Goal: Transaction & Acquisition: Purchase product/service

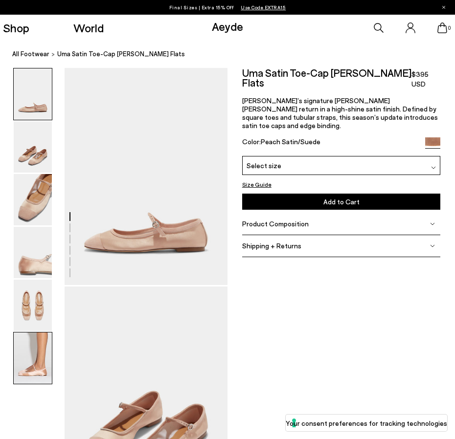
click at [37, 361] on img at bounding box center [33, 358] width 38 height 51
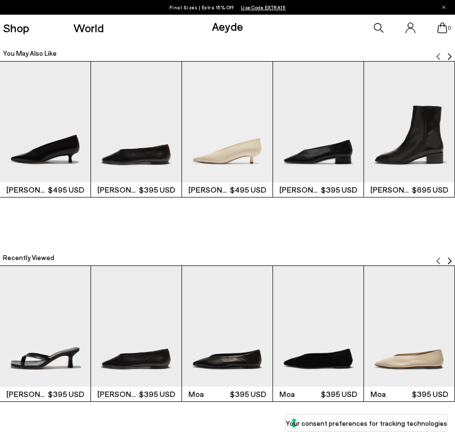
scroll to position [1357, 0]
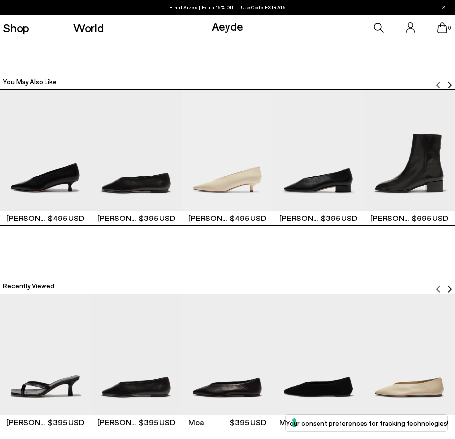
click at [144, 379] on img "2 / 6" at bounding box center [136, 354] width 90 height 121
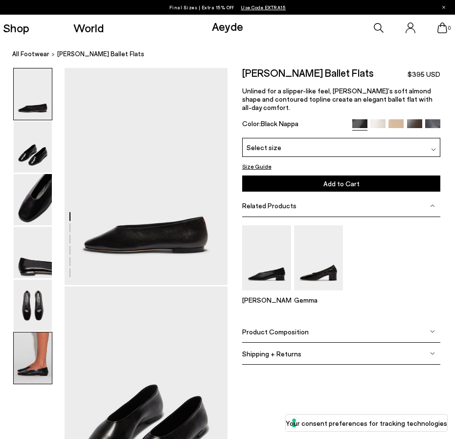
click at [41, 355] on img at bounding box center [33, 358] width 38 height 51
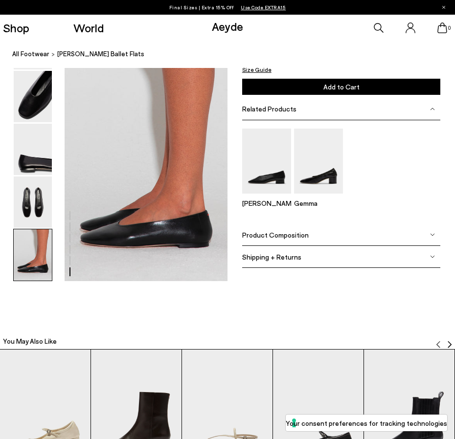
scroll to position [1161, 0]
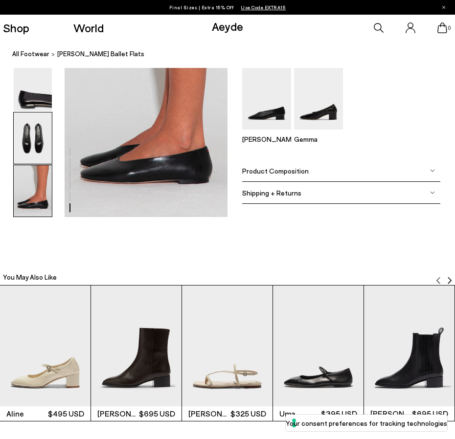
click at [46, 137] on img at bounding box center [33, 137] width 38 height 51
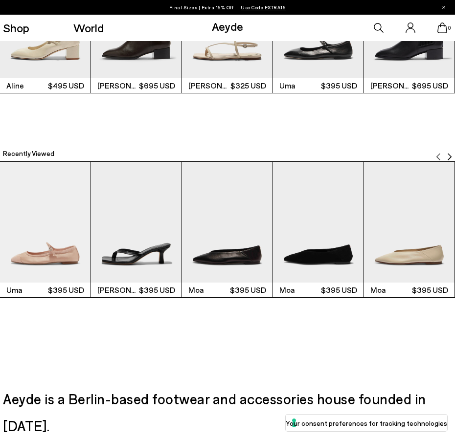
scroll to position [1511, 0]
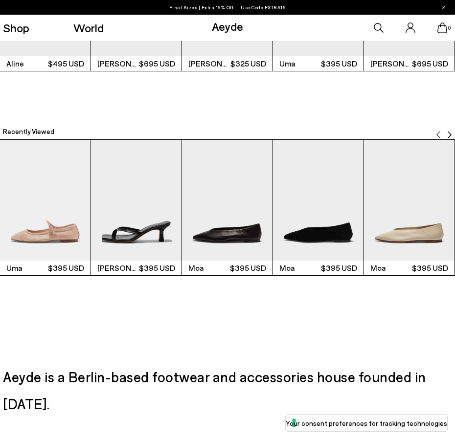
click at [234, 241] on img "3 / 6" at bounding box center [227, 200] width 90 height 121
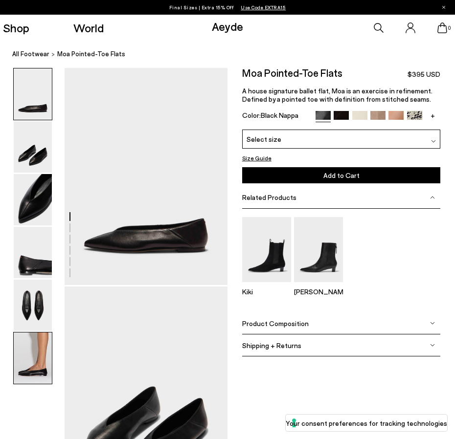
click at [27, 366] on img at bounding box center [33, 358] width 38 height 51
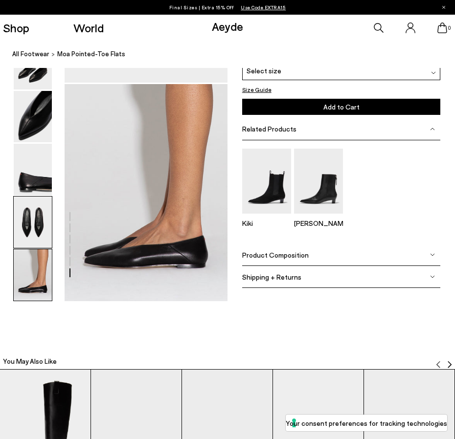
scroll to position [1161, 0]
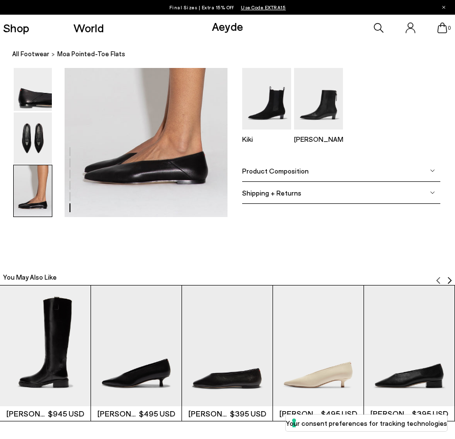
click at [38, 199] on img at bounding box center [33, 190] width 38 height 51
click at [28, 145] on img at bounding box center [33, 137] width 38 height 51
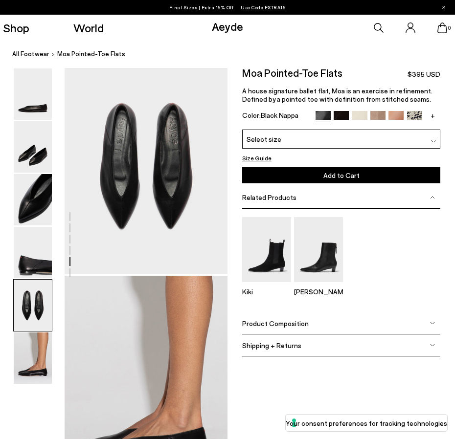
scroll to position [875, 0]
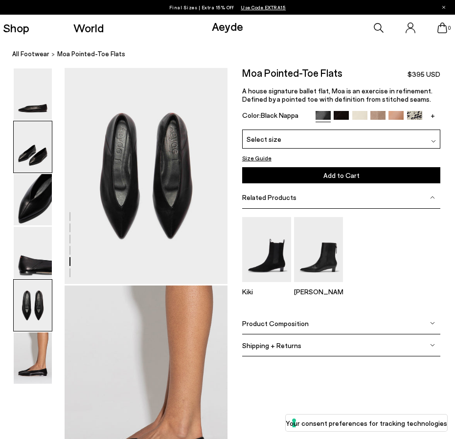
click at [39, 155] on img at bounding box center [33, 146] width 38 height 51
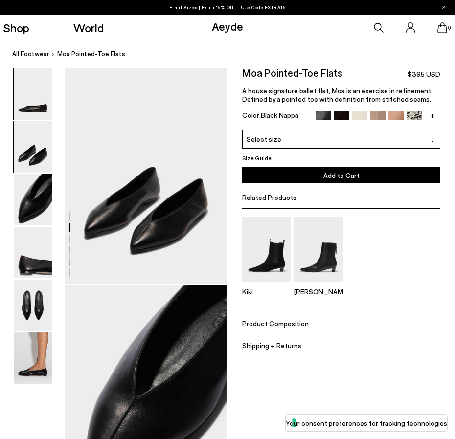
click at [36, 107] on img at bounding box center [33, 93] width 38 height 51
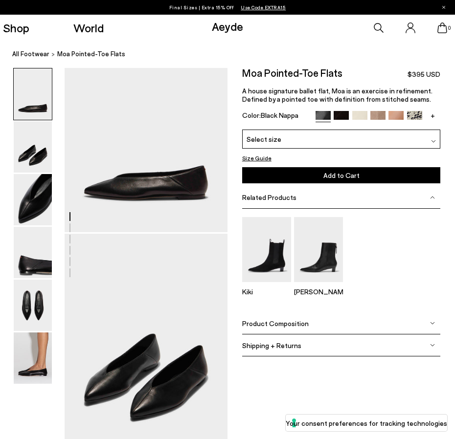
scroll to position [0, 0]
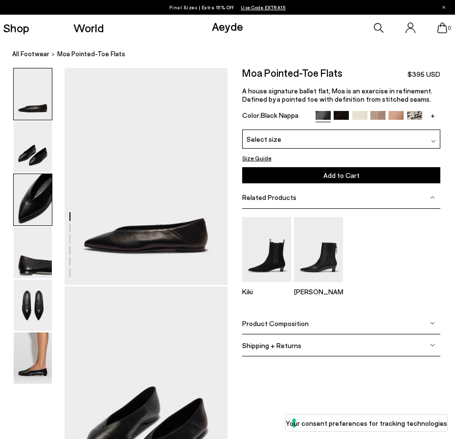
click at [37, 200] on img at bounding box center [33, 199] width 38 height 51
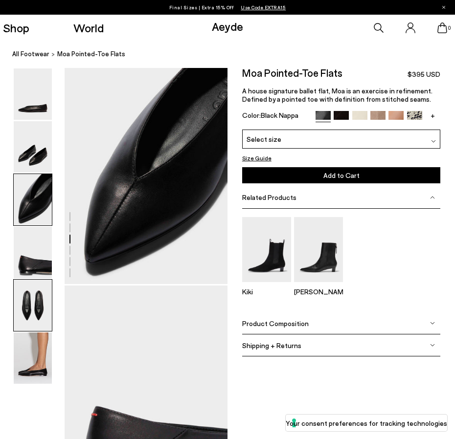
click at [36, 298] on img at bounding box center [33, 305] width 38 height 51
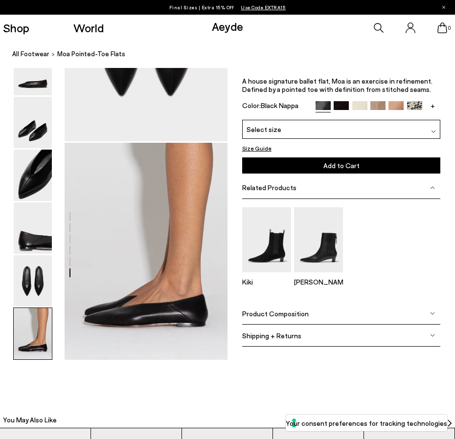
scroll to position [1022, 0]
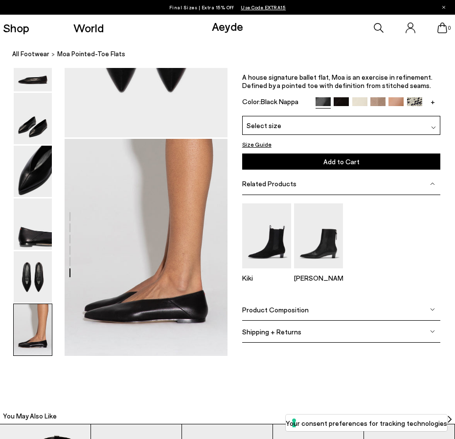
click at [40, 333] on img at bounding box center [33, 329] width 38 height 51
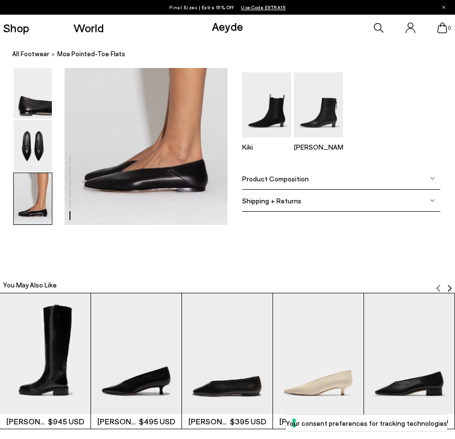
scroll to position [1161, 0]
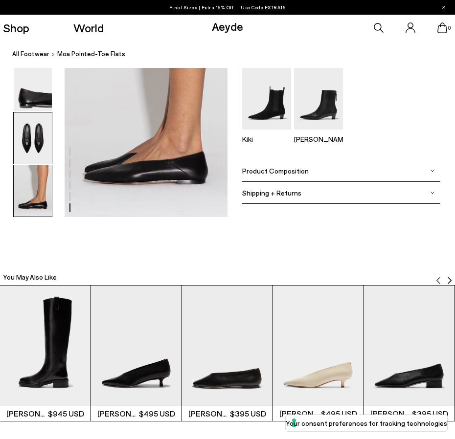
click at [35, 146] on img at bounding box center [33, 137] width 38 height 51
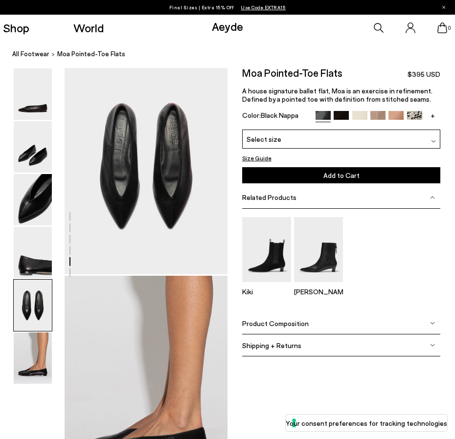
scroll to position [875, 0]
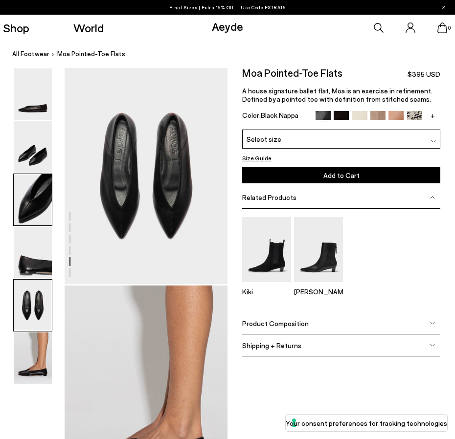
click at [32, 181] on img at bounding box center [33, 199] width 38 height 51
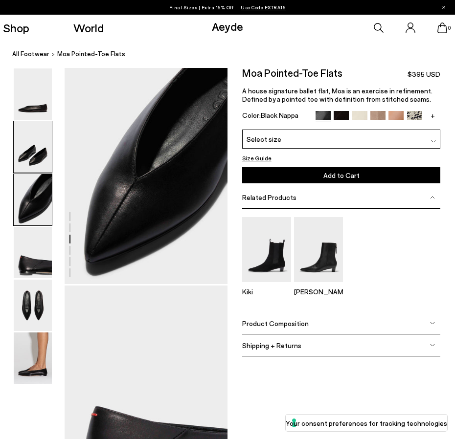
click at [36, 162] on img at bounding box center [33, 146] width 38 height 51
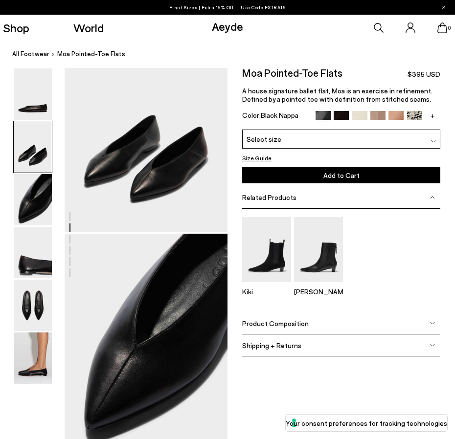
scroll to position [220, 0]
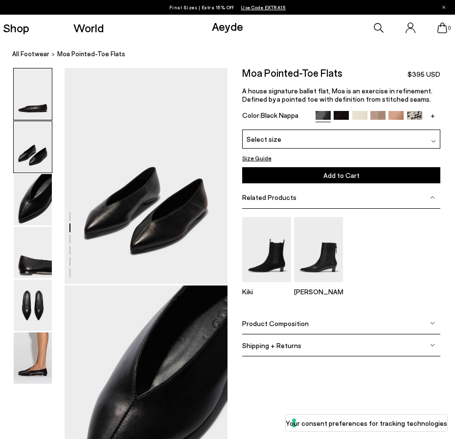
click at [39, 102] on img at bounding box center [33, 93] width 38 height 51
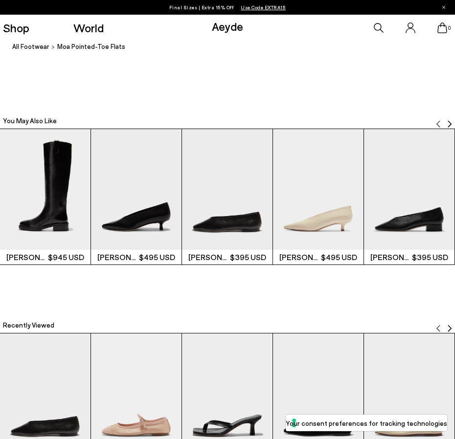
scroll to position [1320, 0]
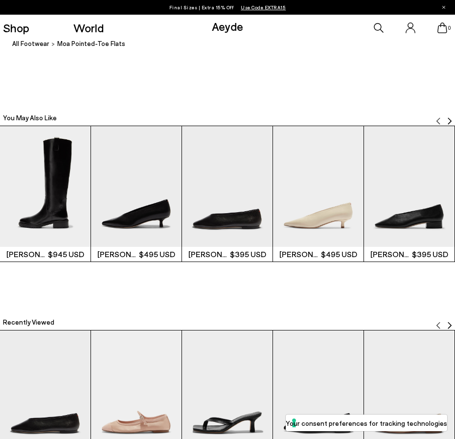
click at [235, 223] on img "3 / 6" at bounding box center [227, 186] width 90 height 121
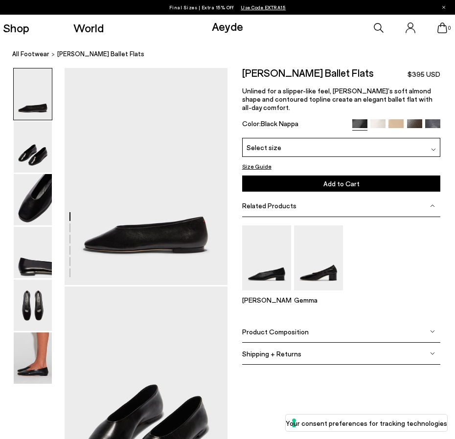
click at [316, 138] on div "Select size" at bounding box center [341, 147] width 199 height 19
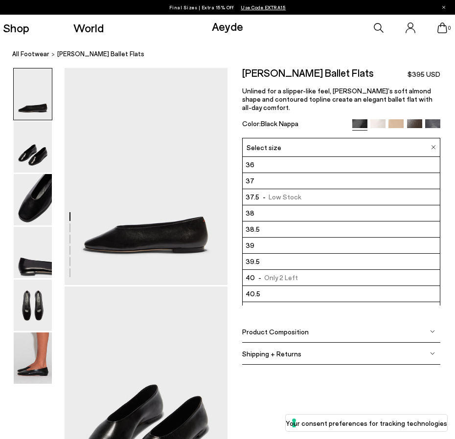
click at [316, 138] on div "Select size" at bounding box center [341, 147] width 199 height 19
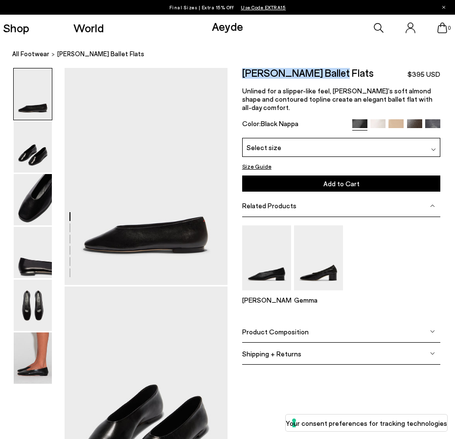
drag, startPoint x: 244, startPoint y: 71, endPoint x: 328, endPoint y: 73, distance: 84.6
click at [328, 73] on div "Kirsten Ballet Flats $395 USD" at bounding box center [341, 73] width 199 height 11
copy h2 "[PERSON_NAME] Ballet Flats"
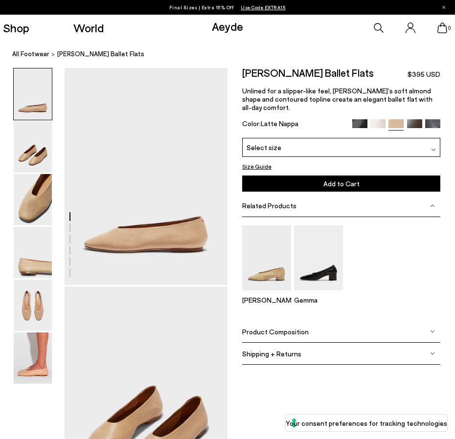
click at [359, 120] on link at bounding box center [359, 123] width 15 height 9
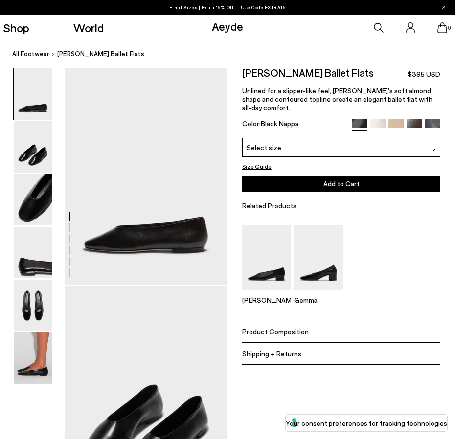
click at [372, 138] on div "Select size" at bounding box center [341, 147] width 199 height 19
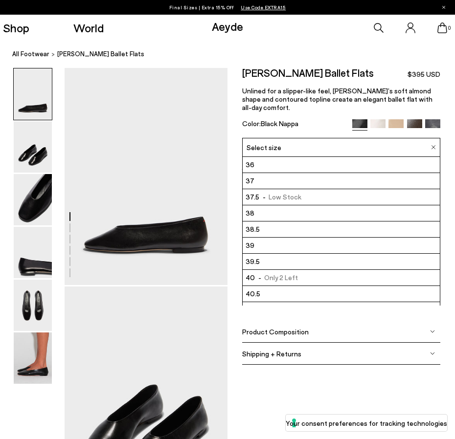
click at [317, 205] on li "38" at bounding box center [342, 213] width 198 height 16
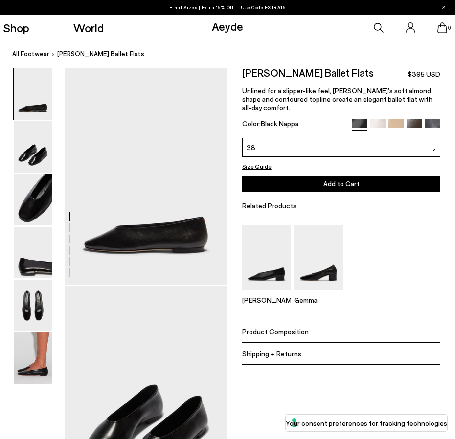
click at [253, 161] on button "Size Guide" at bounding box center [256, 166] width 29 height 10
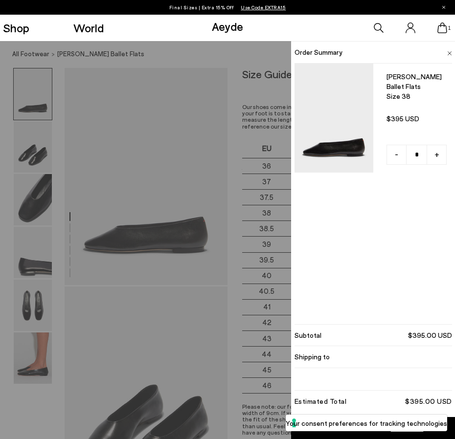
click at [182, 168] on div "Quick Add Color Size View Details Order Summary Kirsten ballet flats Size 38 - …" at bounding box center [227, 240] width 455 height 398
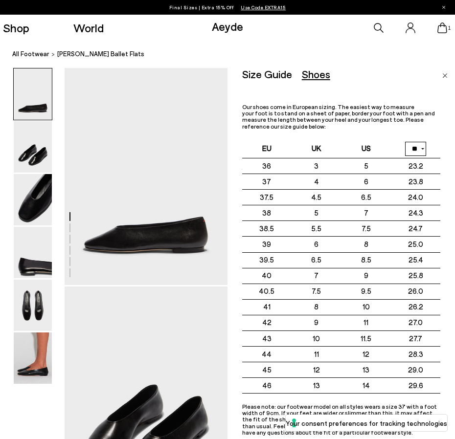
click at [447, 78] on div "Size Guide Shoes Belt Our shoes come in European sizing. The easiest way to mea…" at bounding box center [348, 287] width 213 height 439
click at [446, 74] on img "Close" at bounding box center [444, 75] width 5 height 5
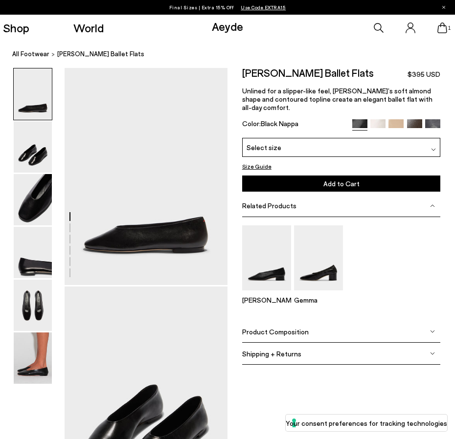
click at [412, 138] on div "Select size" at bounding box center [341, 147] width 199 height 19
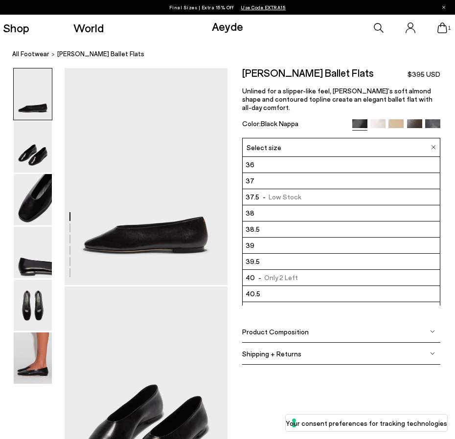
click at [299, 328] on span "Product Composition" at bounding box center [275, 332] width 67 height 8
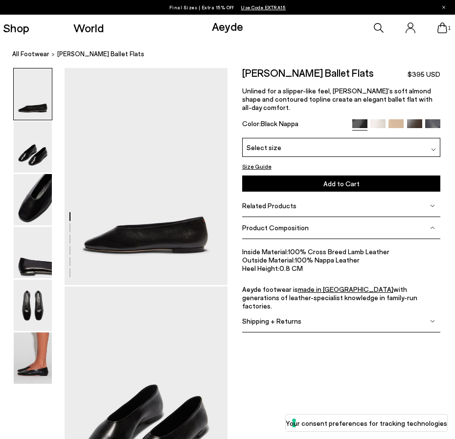
click at [281, 223] on span "Product Composition" at bounding box center [275, 227] width 67 height 8
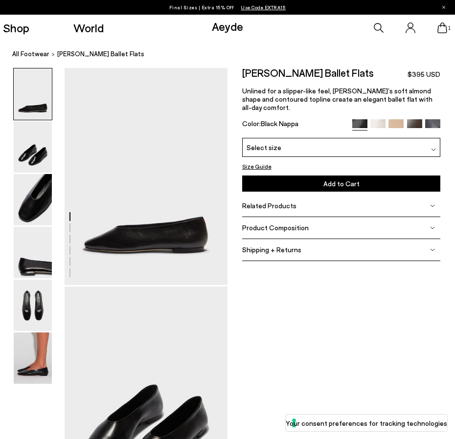
click at [280, 201] on span "Related Products" at bounding box center [269, 205] width 54 height 8
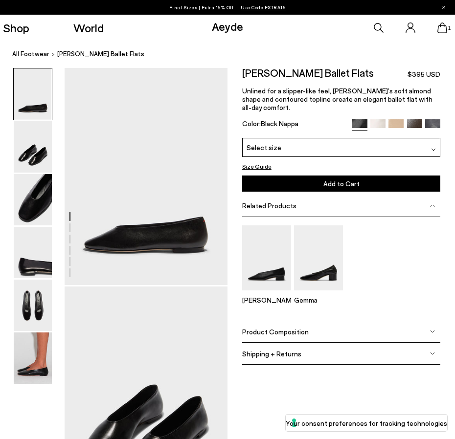
click at [280, 201] on span "Related Products" at bounding box center [269, 205] width 54 height 8
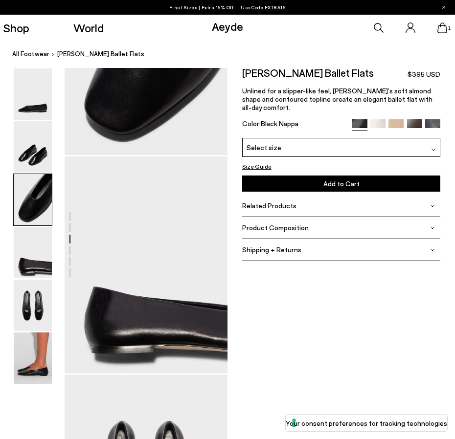
scroll to position [440, 0]
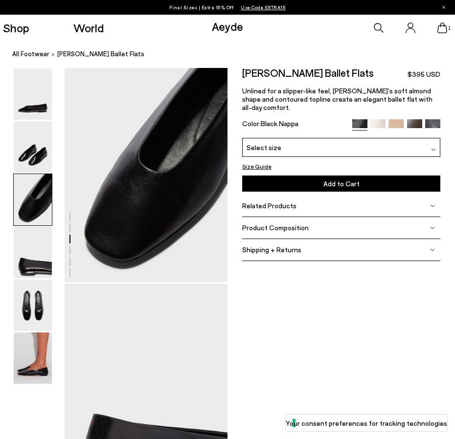
click at [356, 138] on div "Select size" at bounding box center [341, 147] width 199 height 19
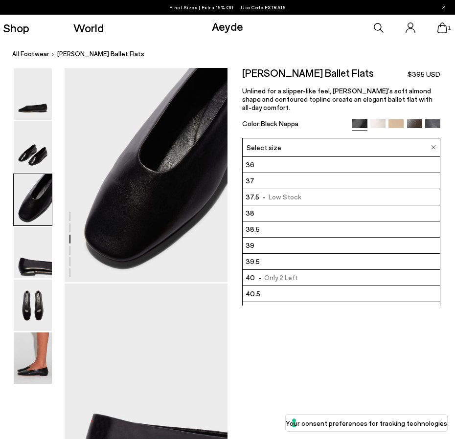
click at [375, 357] on div at bounding box center [227, 283] width 455 height 1310
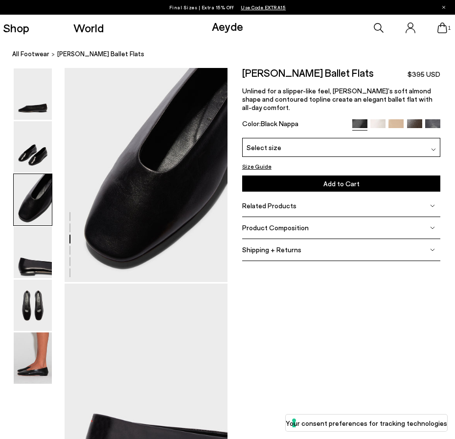
click at [264, 161] on button "Size Guide" at bounding box center [256, 166] width 29 height 10
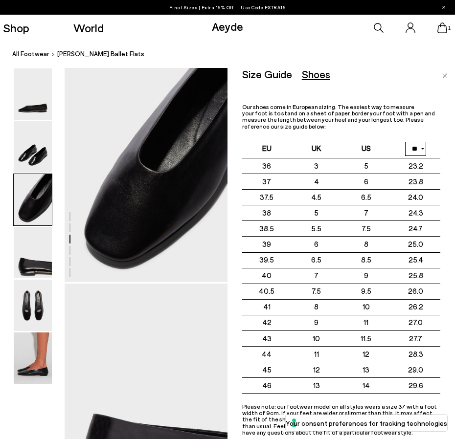
click at [423, 143] on select "** **" at bounding box center [415, 148] width 21 height 14
click at [405, 141] on select "** **" at bounding box center [415, 148] width 21 height 14
click at [425, 143] on select "** **" at bounding box center [415, 148] width 21 height 14
select select "**"
click at [405, 141] on select "** **" at bounding box center [415, 148] width 21 height 14
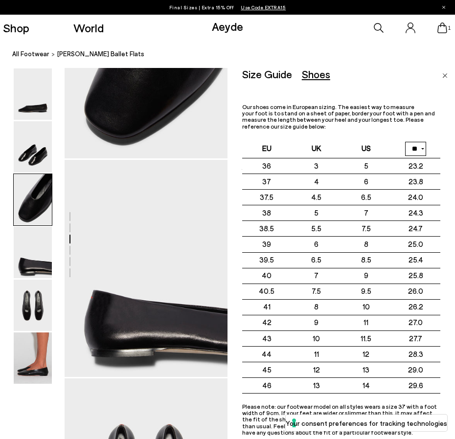
scroll to position [587, 0]
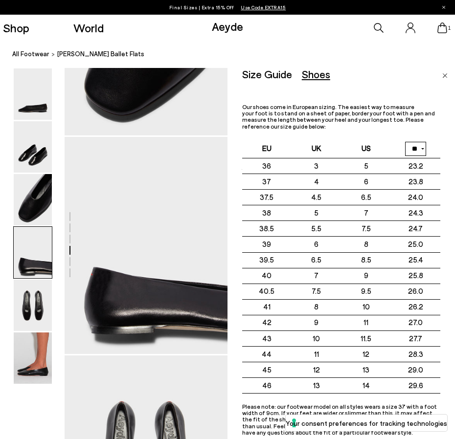
click at [325, 409] on p "Please note: our footwear model on all styles wears a size 37 with a foot width…" at bounding box center [341, 419] width 199 height 32
click at [401, 422] on label "Your consent preferences for tracking technologies" at bounding box center [366, 423] width 161 height 10
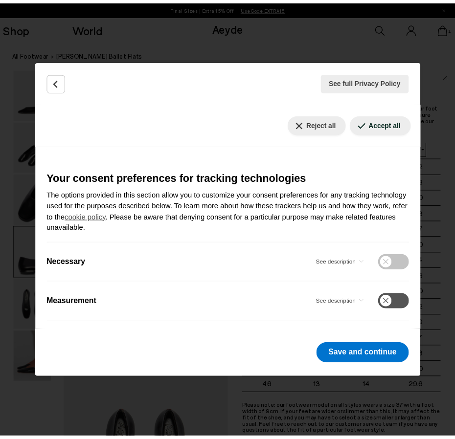
scroll to position [297, 0]
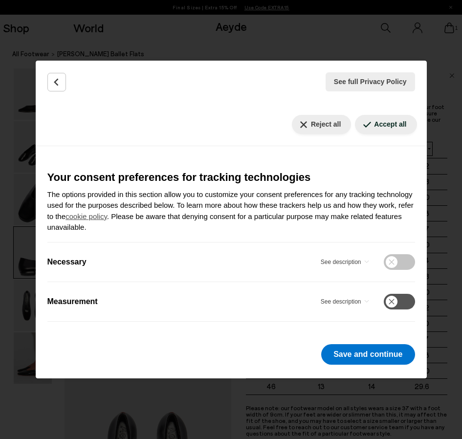
click at [444, 179] on div "See full Privacy Policy Privacy Policy Your Privacy Choices In this panel you c…" at bounding box center [231, 219] width 462 height 439
click at [448, 205] on div "See full Privacy Policy Privacy Policy Your Privacy Choices In this panel you c…" at bounding box center [231, 219] width 462 height 439
click at [56, 82] on icon "Back" at bounding box center [57, 82] width 10 height 10
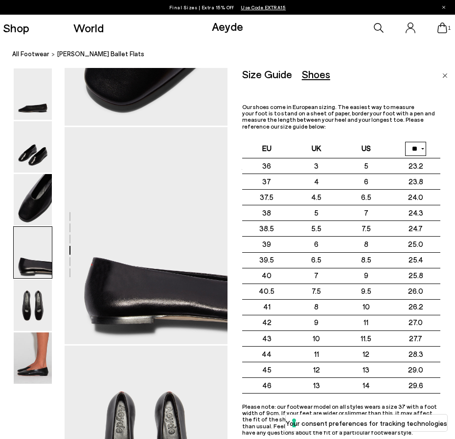
click at [448, 74] on div "Size Guide Shoes Belt Our shoes come in European sizing. The easiest way to mea…" at bounding box center [348, 287] width 213 height 439
click at [445, 74] on img "Close" at bounding box center [444, 75] width 5 height 5
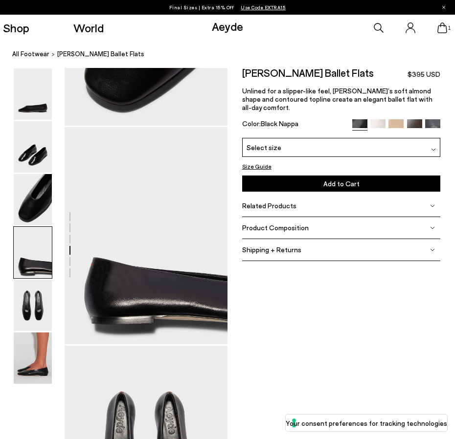
click at [275, 142] on span "Select size" at bounding box center [263, 147] width 35 height 10
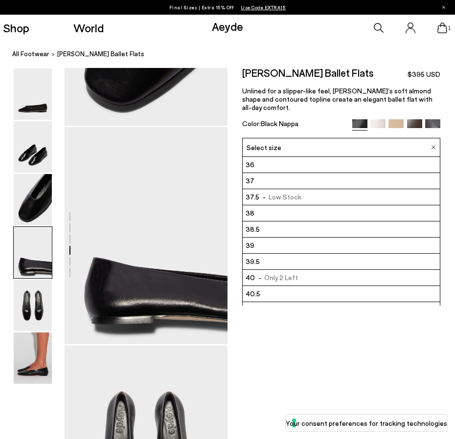
click at [251, 241] on span "39" at bounding box center [249, 246] width 9 height 10
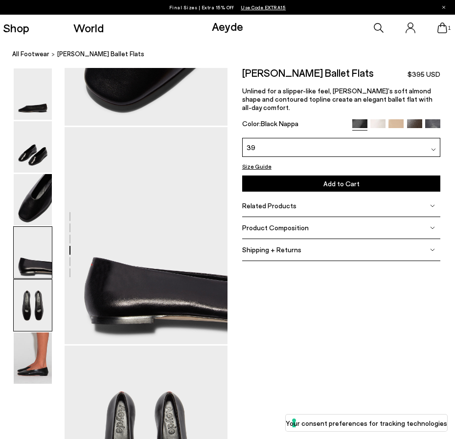
click at [45, 312] on img at bounding box center [33, 305] width 38 height 51
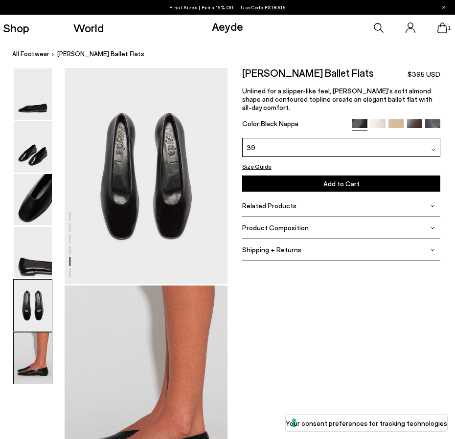
click at [38, 351] on img at bounding box center [33, 358] width 38 height 51
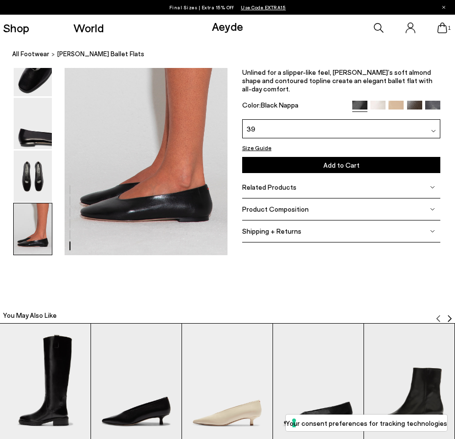
scroll to position [1161, 0]
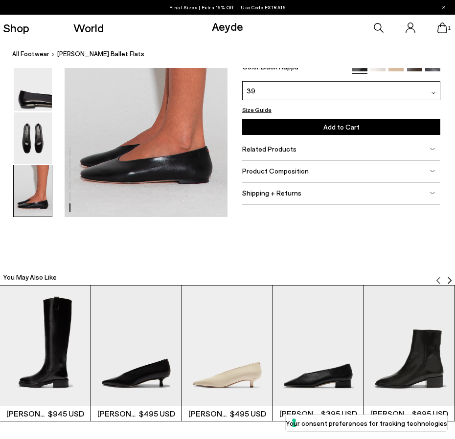
click at [38, 180] on img at bounding box center [33, 190] width 38 height 51
click at [42, 136] on img at bounding box center [33, 137] width 38 height 51
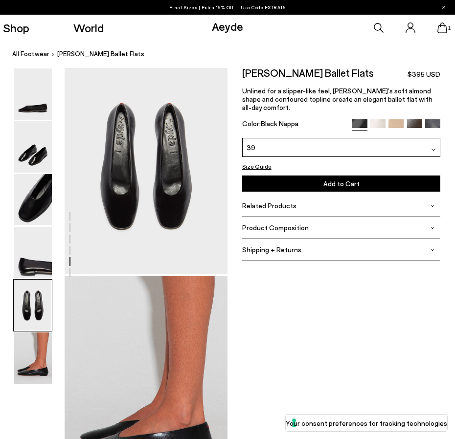
scroll to position [875, 0]
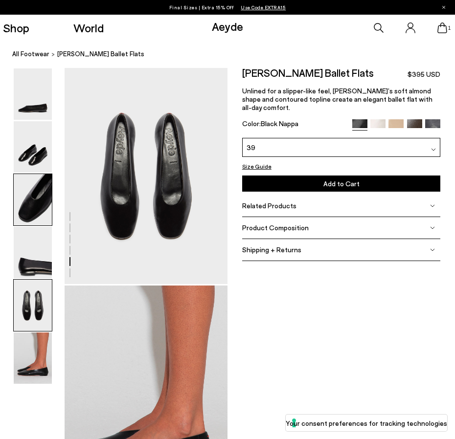
click at [31, 179] on img at bounding box center [33, 199] width 38 height 51
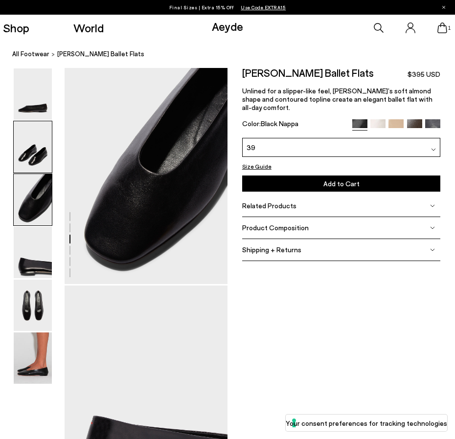
click at [30, 162] on img at bounding box center [33, 146] width 38 height 51
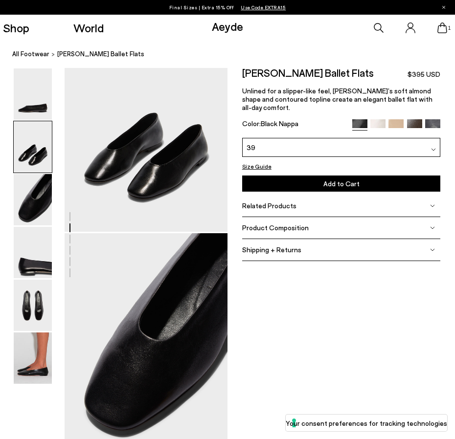
scroll to position [220, 0]
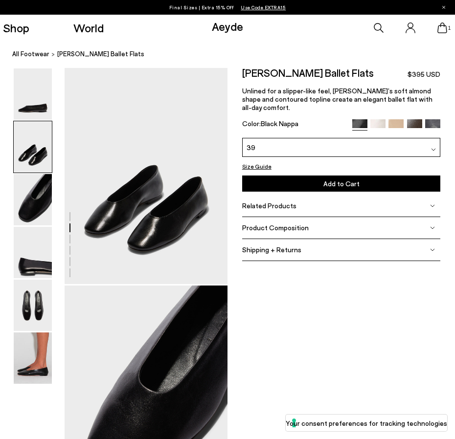
click at [30, 138] on img at bounding box center [33, 146] width 38 height 51
click at [394, 176] on button "Add to Cart Select a Size First" at bounding box center [341, 184] width 199 height 16
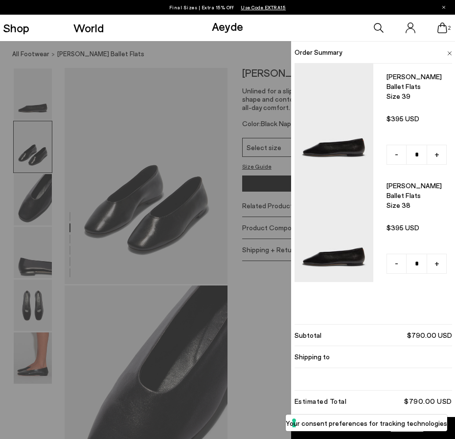
click at [396, 262] on span "-" at bounding box center [396, 263] width 3 height 13
type input "*"
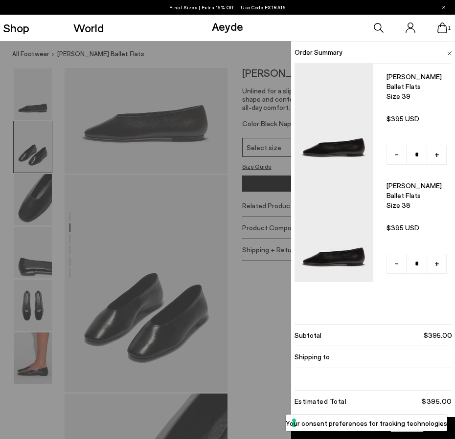
scroll to position [24, 0]
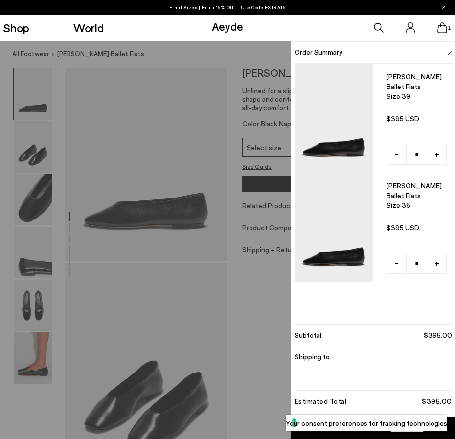
click at [200, 32] on div "Shop World Aeyde 1" at bounding box center [227, 28] width 455 height 26
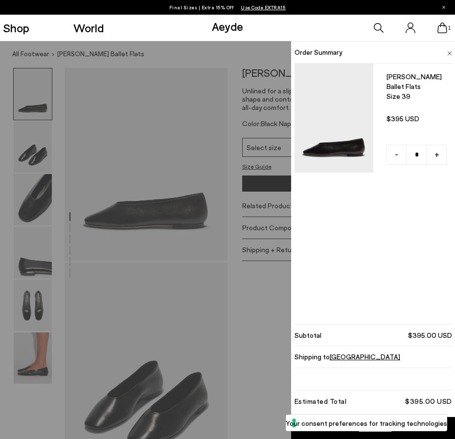
click at [448, 29] on span "1" at bounding box center [449, 27] width 5 height 5
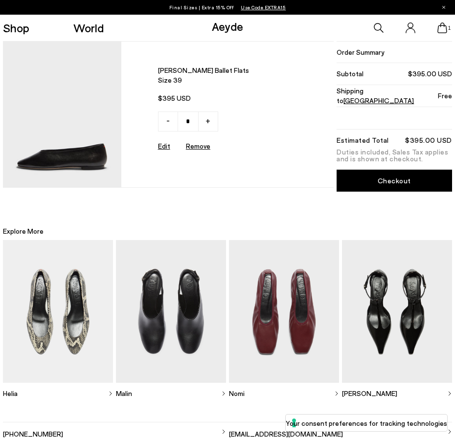
click at [410, 183] on link "Checkout" at bounding box center [393, 181] width 115 height 22
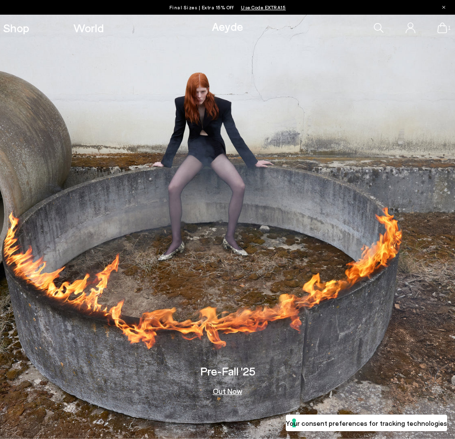
click at [274, 9] on span "Use Code EXTRA15" at bounding box center [263, 7] width 45 height 6
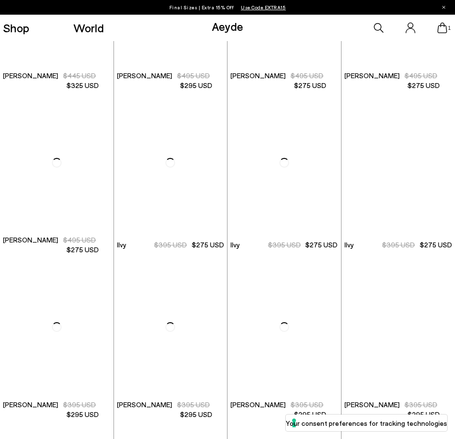
scroll to position [831, 0]
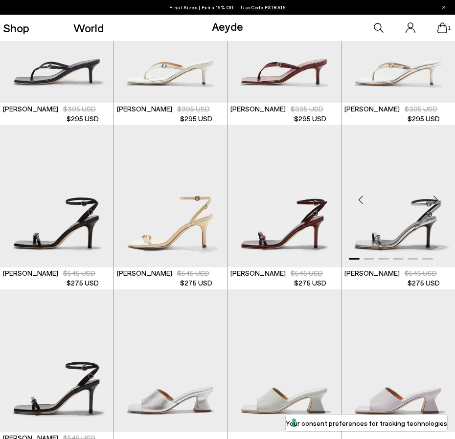
scroll to position [1076, 0]
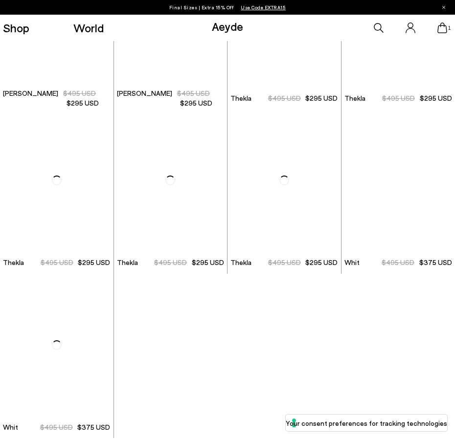
scroll to position [3961, 0]
